Goal: Task Accomplishment & Management: Manage account settings

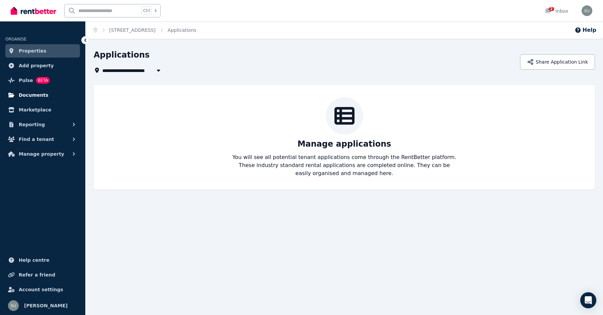
click at [30, 93] on span "Documents" at bounding box center [34, 95] width 30 height 8
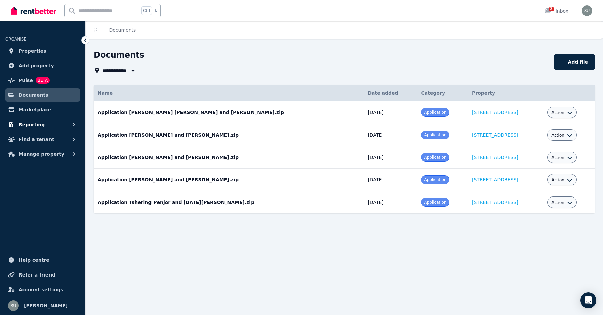
click at [31, 125] on span "Reporting" at bounding box center [32, 124] width 26 height 8
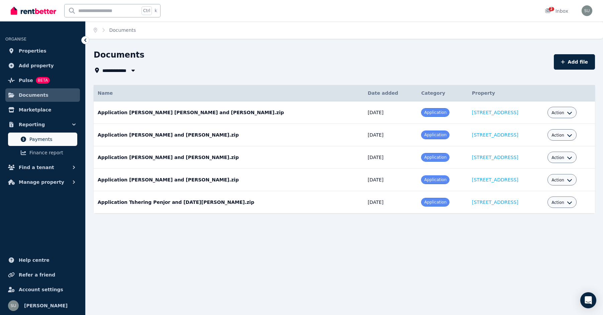
click at [31, 139] on span "Payments" at bounding box center [51, 139] width 45 height 8
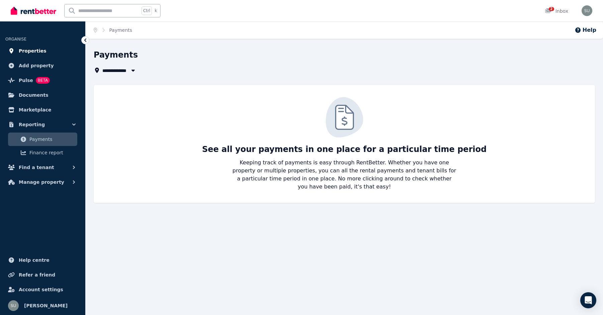
click at [26, 50] on span "Properties" at bounding box center [33, 51] width 28 height 8
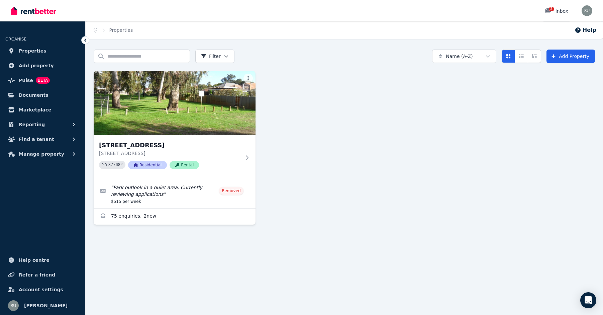
click at [556, 9] on div "2" at bounding box center [550, 11] width 11 height 7
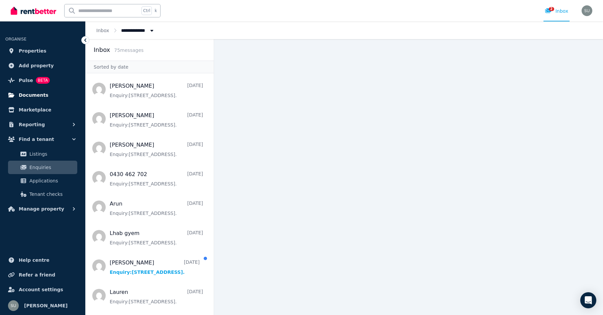
click at [31, 94] on span "Documents" at bounding box center [34, 95] width 30 height 8
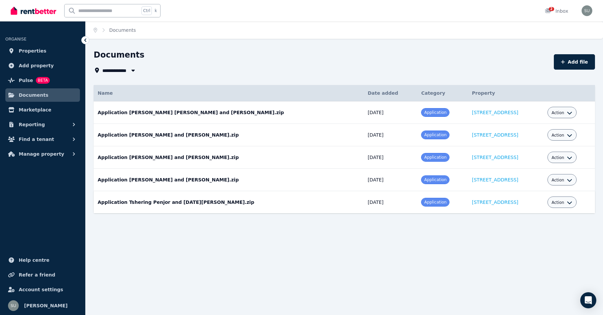
click at [567, 200] on icon "button" at bounding box center [569, 202] width 5 height 5
click at [532, 254] on link "Delete" at bounding box center [542, 254] width 64 height 12
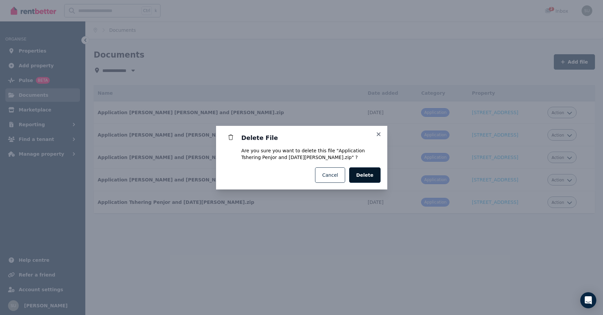
click at [365, 173] on span "Delete" at bounding box center [364, 175] width 17 height 7
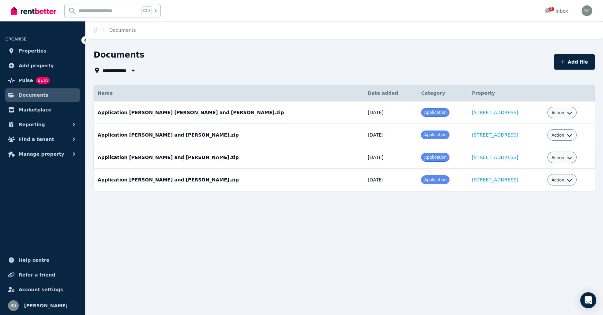
click at [564, 155] on div "Action" at bounding box center [562, 157] width 21 height 8
click at [567, 157] on icon "button" at bounding box center [569, 157] width 5 height 5
click at [530, 208] on link "Delete" at bounding box center [542, 209] width 64 height 12
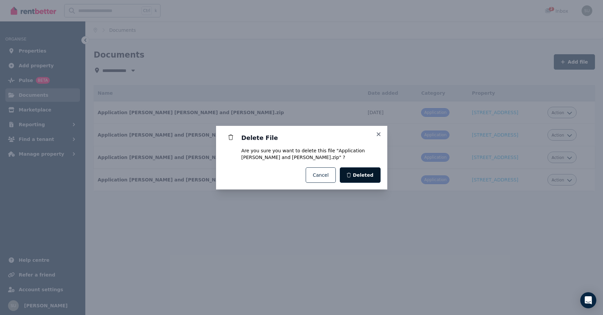
click at [362, 175] on span "Deleted" at bounding box center [363, 175] width 21 height 7
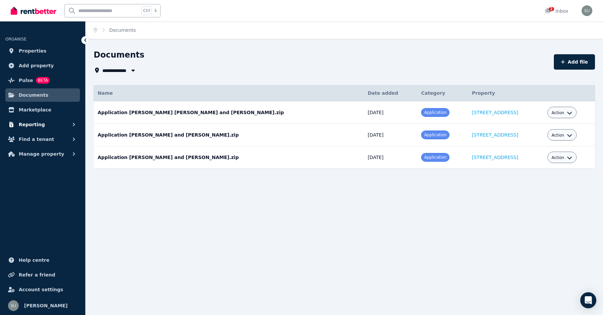
click at [32, 124] on span "Reporting" at bounding box center [32, 124] width 26 height 8
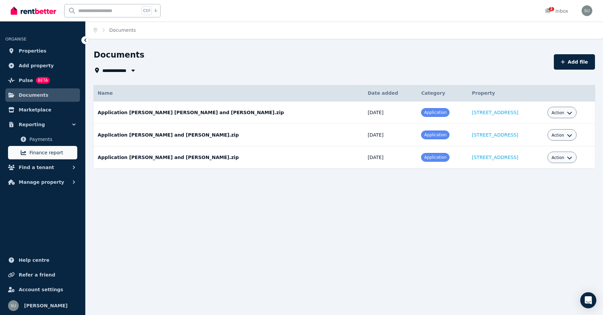
click at [42, 152] on span "Finance report" at bounding box center [51, 153] width 45 height 8
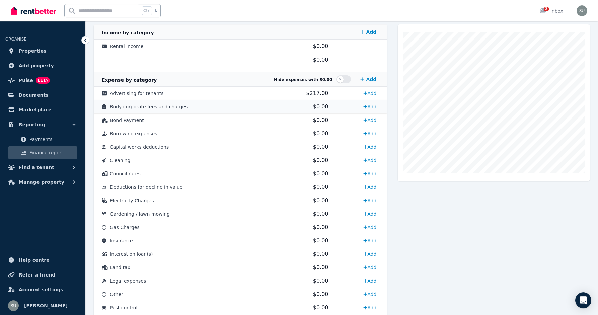
scroll to position [141, 0]
click at [144, 93] on span "Advertising for tenants" at bounding box center [137, 92] width 54 height 5
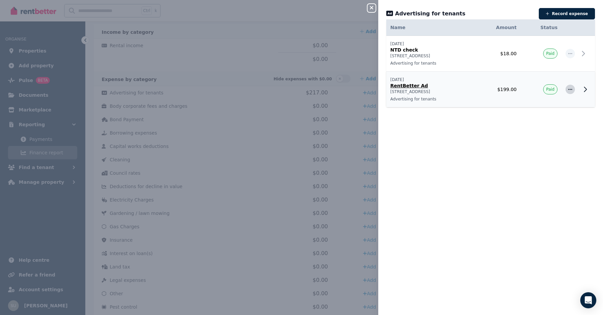
click at [568, 87] on icon "button" at bounding box center [570, 89] width 5 height 5
click at [581, 86] on icon at bounding box center [585, 89] width 8 height 8
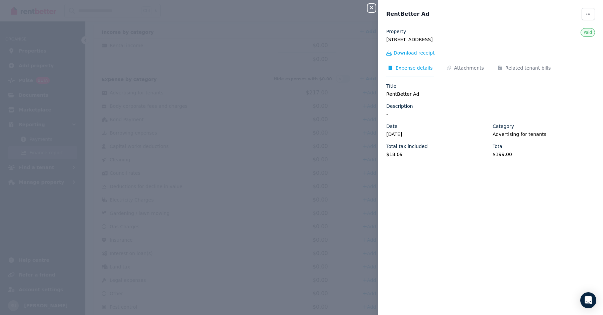
click at [412, 52] on span "Download receipt" at bounding box center [414, 53] width 41 height 7
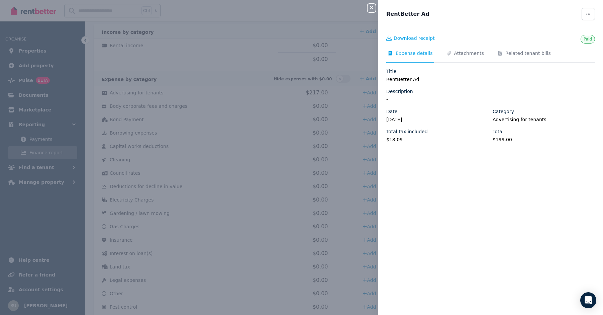
click at [371, 9] on icon "button" at bounding box center [372, 7] width 8 height 5
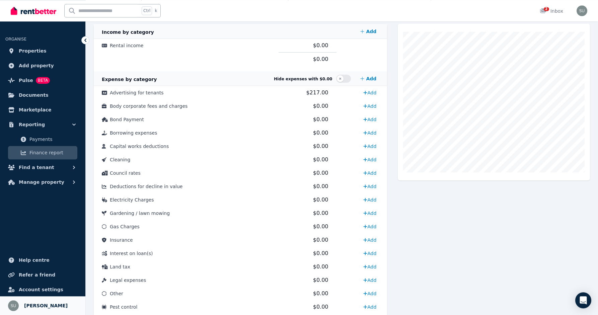
click at [36, 303] on span "[PERSON_NAME]" at bounding box center [45, 305] width 43 height 8
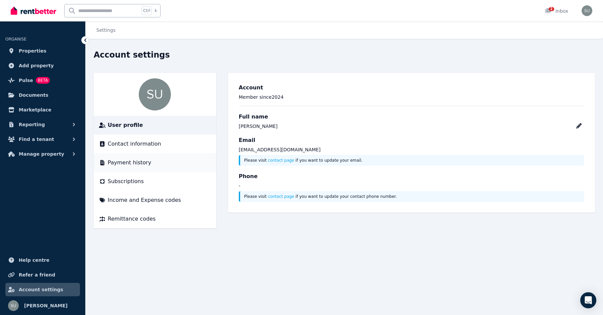
click at [124, 161] on span "Payment history" at bounding box center [129, 163] width 43 height 8
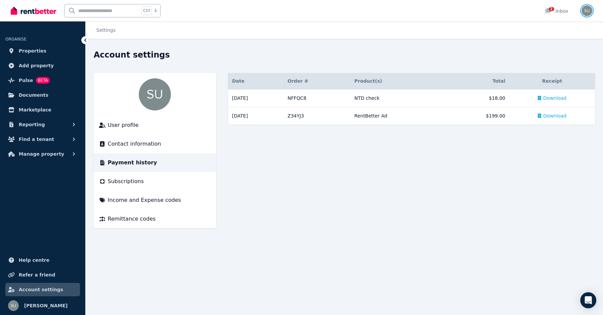
click at [588, 10] on img "button" at bounding box center [587, 10] width 11 height 11
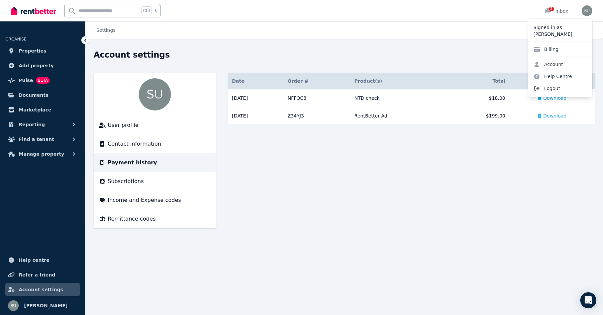
click at [556, 87] on span "Logout" at bounding box center [560, 88] width 64 height 12
